Goal: Transaction & Acquisition: Purchase product/service

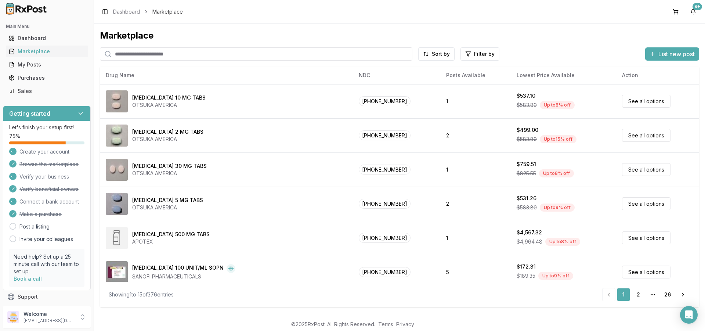
click at [180, 53] on input "search" at bounding box center [256, 53] width 313 height 13
type input "*******"
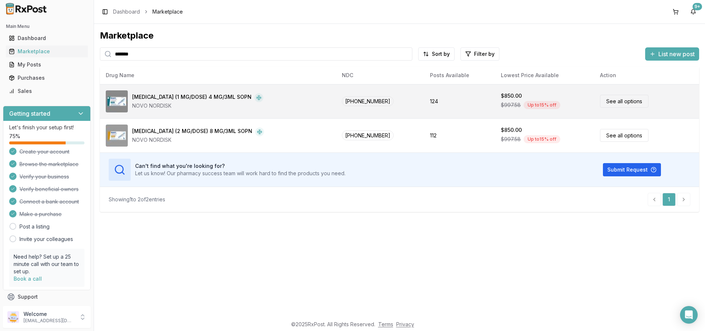
click at [600, 101] on link "See all options" at bounding box center [624, 101] width 48 height 13
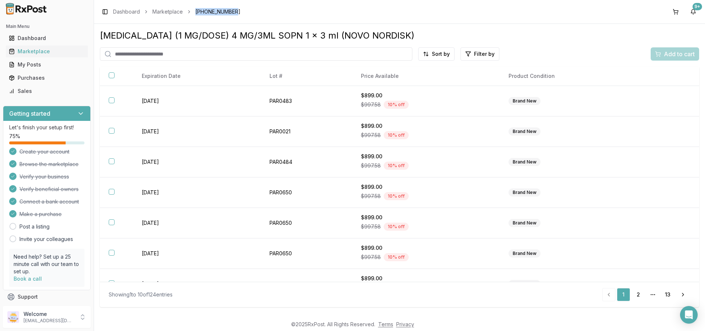
drag, startPoint x: 194, startPoint y: 10, endPoint x: 231, endPoint y: 12, distance: 36.8
click at [231, 12] on ol "Dashboard Marketplace [PHONE_NUMBER]" at bounding box center [176, 11] width 127 height 7
copy span "[PHONE_NUMBER]"
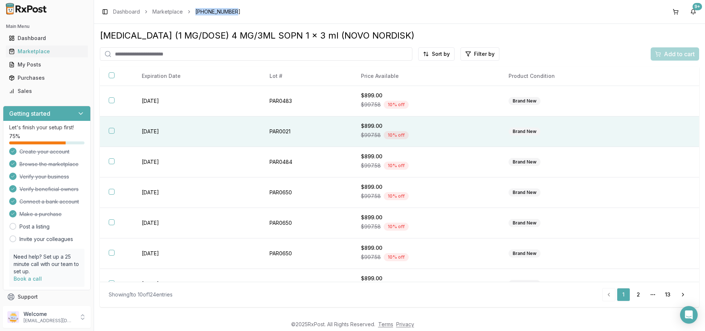
scroll to position [109, 0]
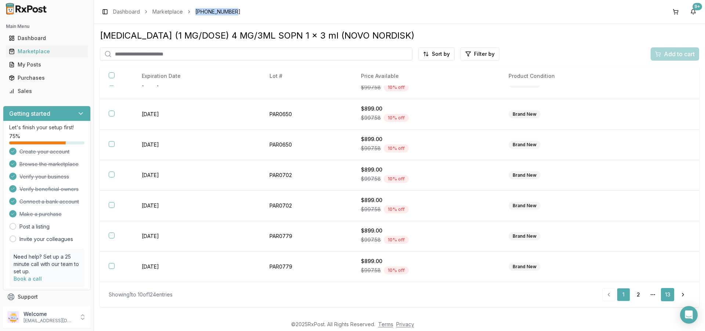
click at [665, 291] on link "13" at bounding box center [667, 294] width 13 height 13
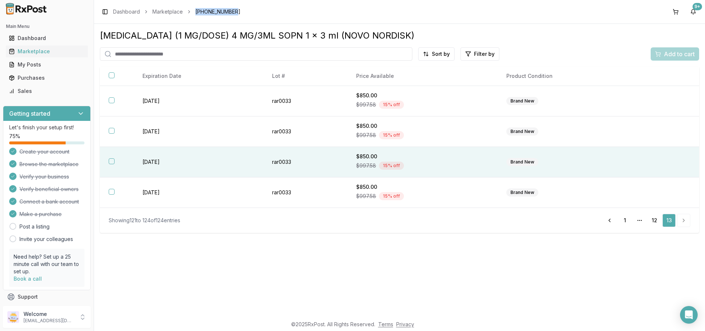
click at [112, 162] on button "button" at bounding box center [112, 161] width 6 height 6
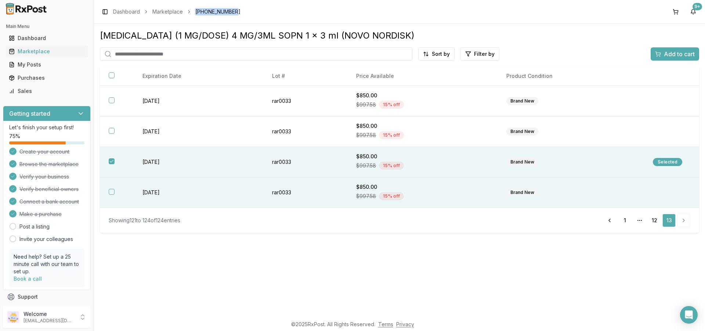
click at [112, 192] on button "button" at bounding box center [112, 192] width 6 height 6
click at [669, 54] on span "Add to cart" at bounding box center [679, 54] width 31 height 9
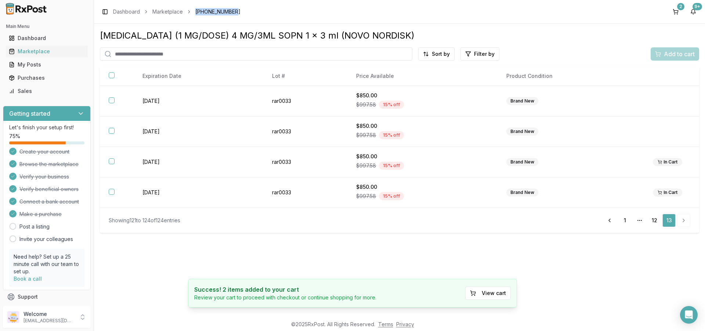
scroll to position [24, 0]
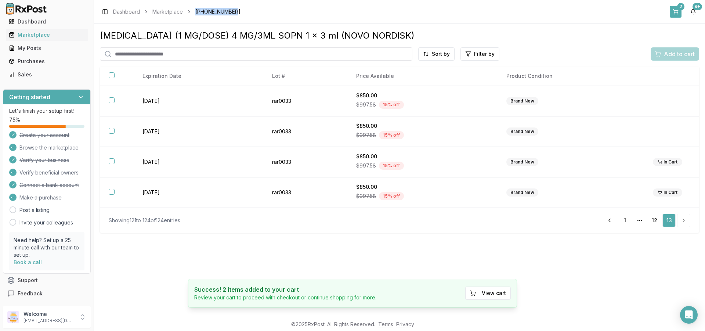
click at [673, 14] on button "2" at bounding box center [676, 12] width 12 height 12
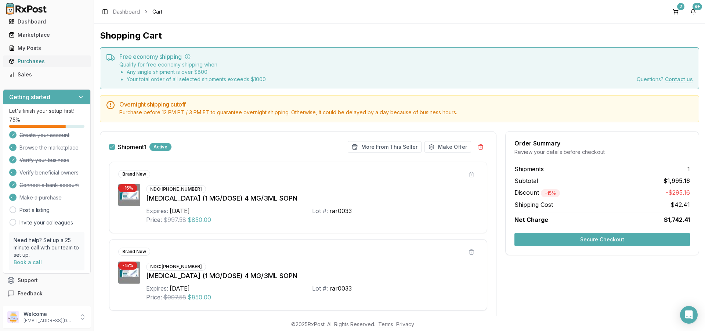
click at [32, 58] on div "Purchases" at bounding box center [47, 61] width 76 height 7
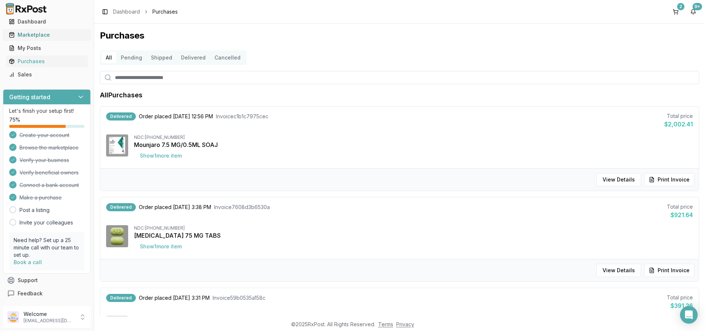
click at [32, 31] on div "Marketplace" at bounding box center [47, 34] width 76 height 7
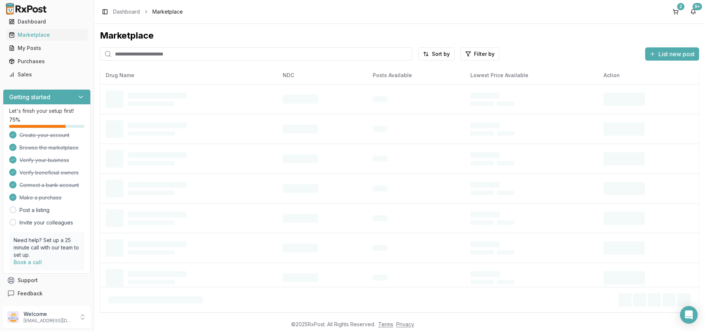
click at [169, 55] on input "search" at bounding box center [256, 53] width 313 height 13
type input "*******"
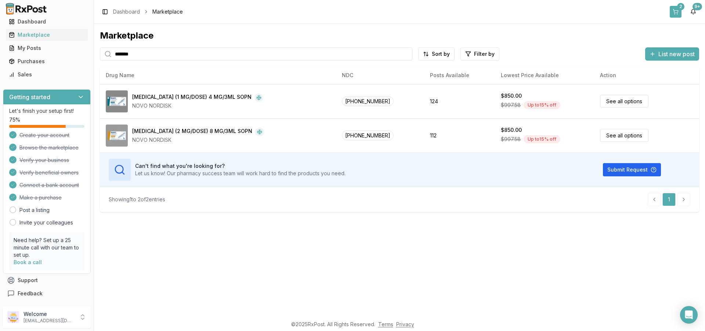
click at [677, 10] on button "2" at bounding box center [676, 12] width 12 height 12
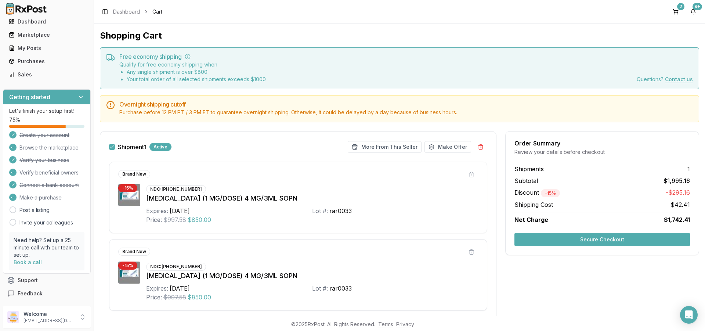
click at [568, 241] on button "Secure Checkout" at bounding box center [603, 239] width 176 height 13
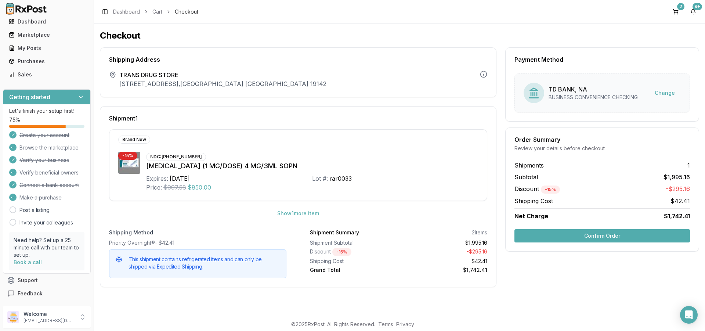
click at [606, 237] on button "Confirm Order" at bounding box center [603, 235] width 176 height 13
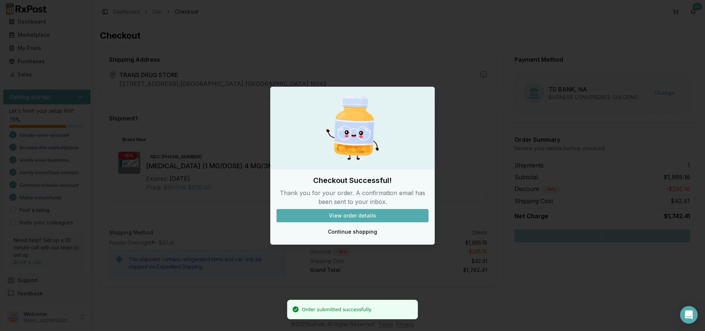
scroll to position [24, 0]
click at [360, 218] on button "View order details" at bounding box center [353, 215] width 152 height 13
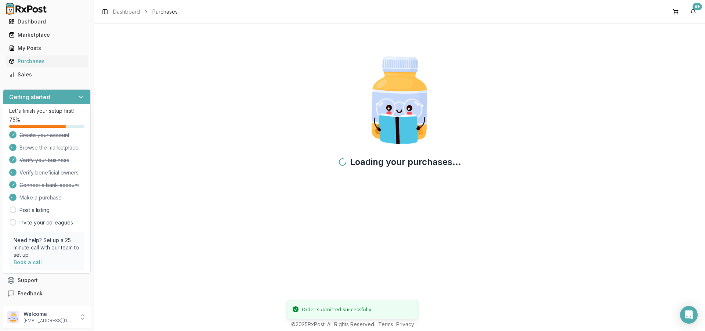
scroll to position [24, 0]
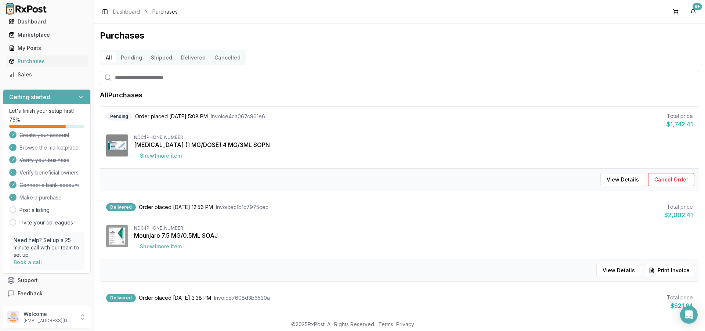
click at [162, 75] on input "search" at bounding box center [399, 77] width 599 height 13
click at [34, 31] on div "Marketplace" at bounding box center [47, 34] width 76 height 7
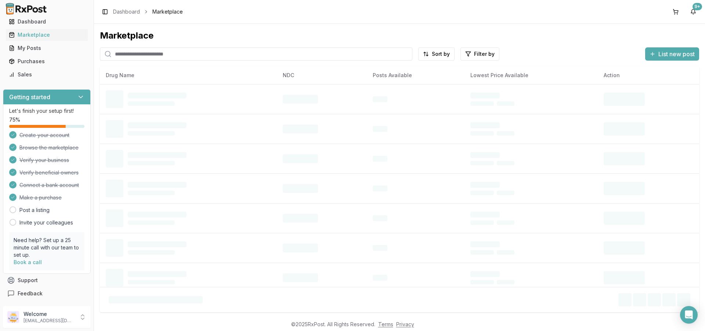
click at [153, 57] on input "search" at bounding box center [256, 53] width 313 height 13
type input "********"
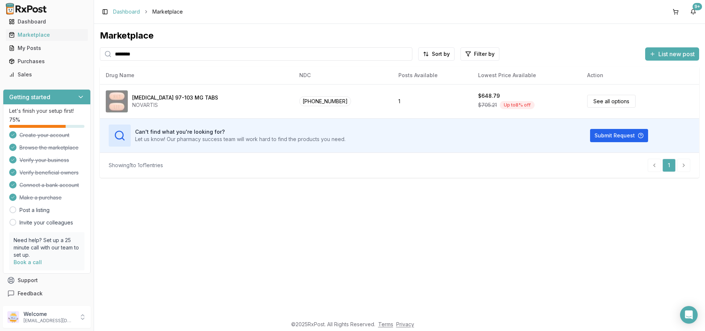
click at [132, 12] on link "Dashboard" at bounding box center [126, 11] width 27 height 7
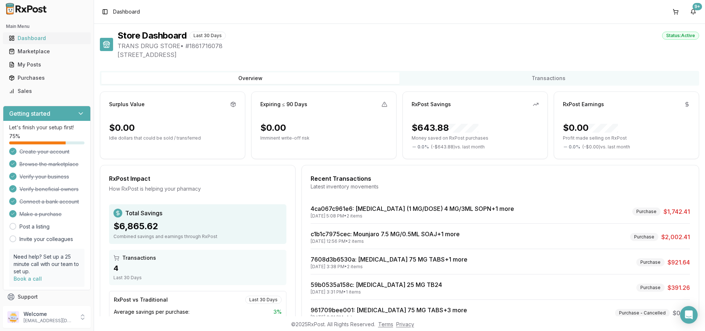
click at [36, 37] on div "Dashboard" at bounding box center [47, 38] width 76 height 7
click at [32, 51] on div "Marketplace" at bounding box center [47, 51] width 76 height 7
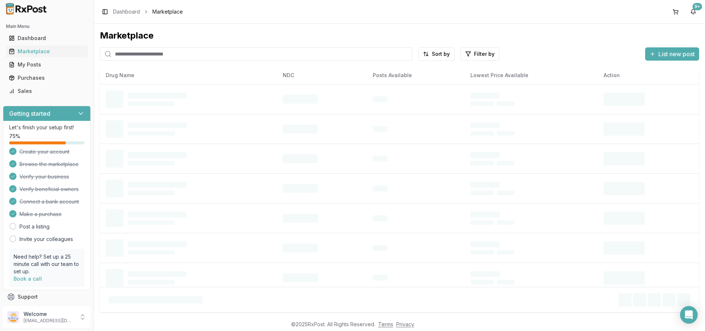
click at [148, 57] on input "search" at bounding box center [256, 53] width 313 height 13
paste input "**********"
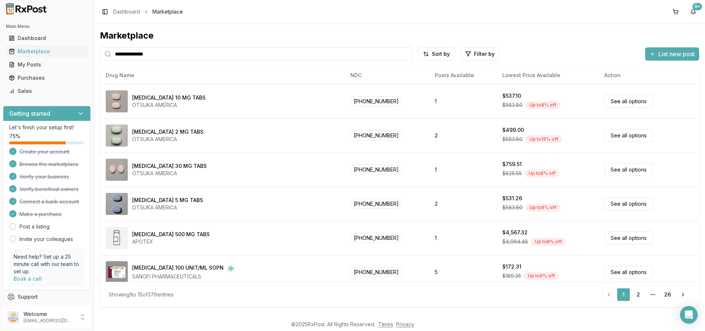
type input "**********"
click at [109, 53] on icon at bounding box center [107, 53] width 7 height 7
click at [166, 55] on input "**********" at bounding box center [256, 53] width 313 height 13
